Goal: Task Accomplishment & Management: Use online tool/utility

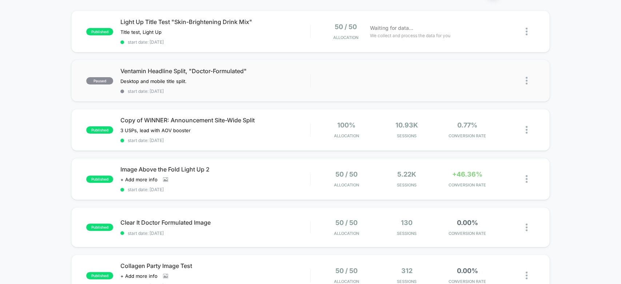
scroll to position [69, 0]
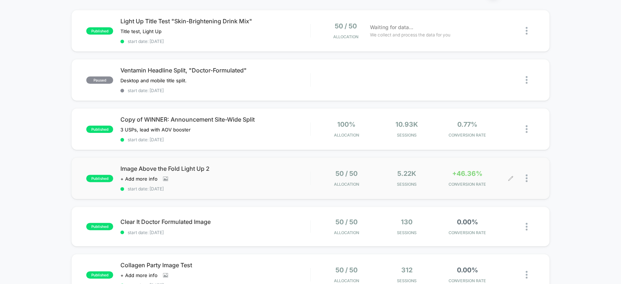
click at [452, 175] on div "+46.36% CONVERSION RATE" at bounding box center [467, 178] width 57 height 17
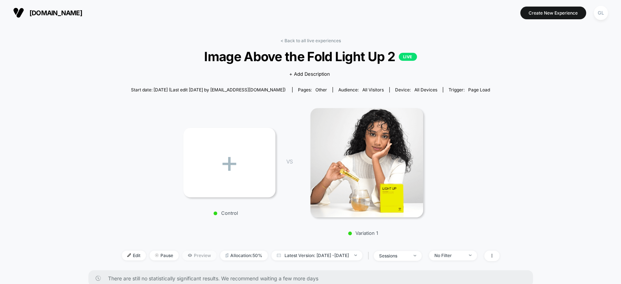
click at [185, 255] on span "Preview" at bounding box center [199, 255] width 34 height 10
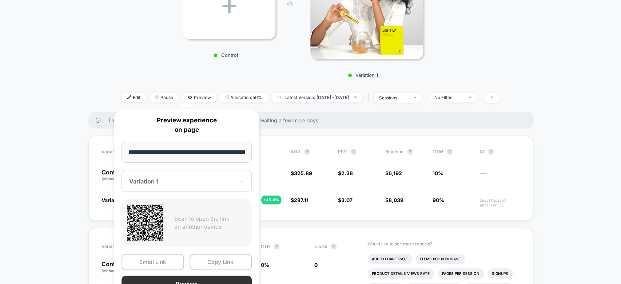
drag, startPoint x: 221, startPoint y: 271, endPoint x: 230, endPoint y: 278, distance: 11.4
click at [230, 256] on div "Email Link Copy Link Preview" at bounding box center [187, 273] width 130 height 38
click at [230, 256] on button "Preview" at bounding box center [187, 283] width 130 height 16
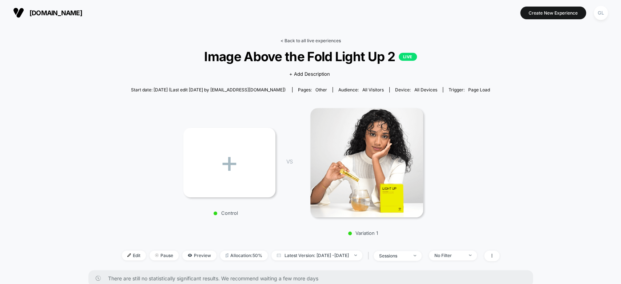
click at [307, 40] on link "< Back to all live experiences" at bounding box center [311, 40] width 60 height 5
